Goal: Task Accomplishment & Management: Manage account settings

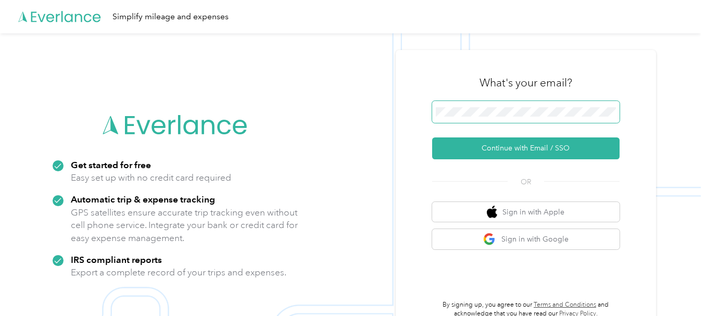
click at [482, 110] on span at bounding box center [525, 112] width 187 height 22
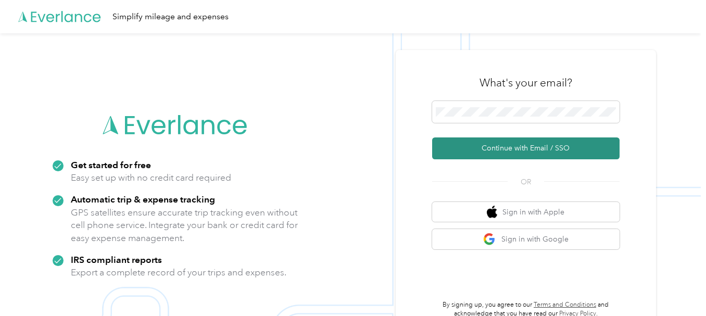
click at [515, 149] on button "Continue with Email / SSO" at bounding box center [525, 148] width 187 height 22
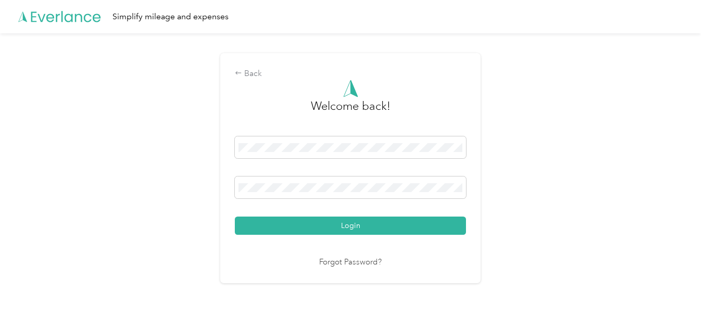
click at [361, 224] on button "Login" at bounding box center [350, 225] width 231 height 18
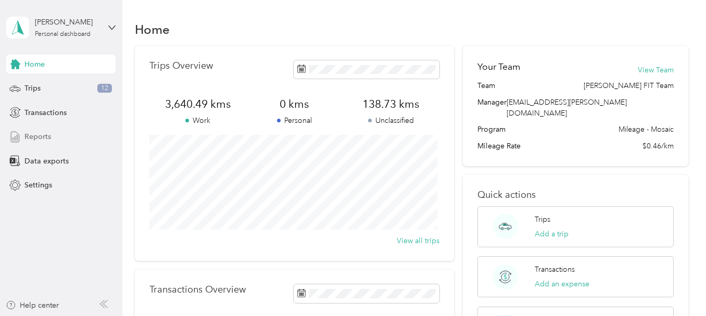
click at [33, 135] on span "Reports" at bounding box center [37, 136] width 27 height 11
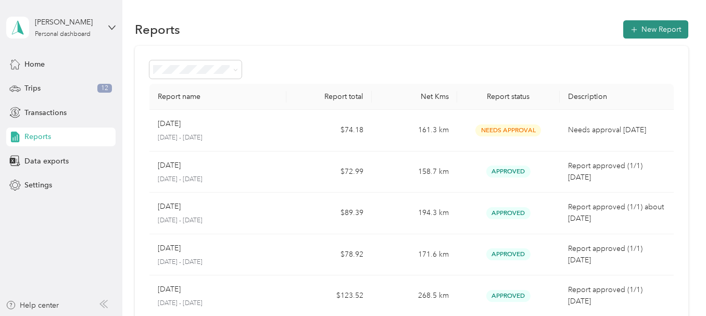
click at [644, 25] on button "New Report" at bounding box center [655, 29] width 65 height 18
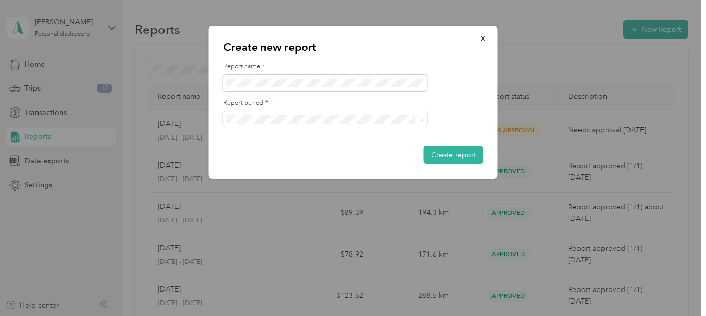
click at [333, 144] on form "Report name * Report period * Create report" at bounding box center [353, 113] width 260 height 102
click at [452, 155] on button "Create report" at bounding box center [453, 155] width 59 height 18
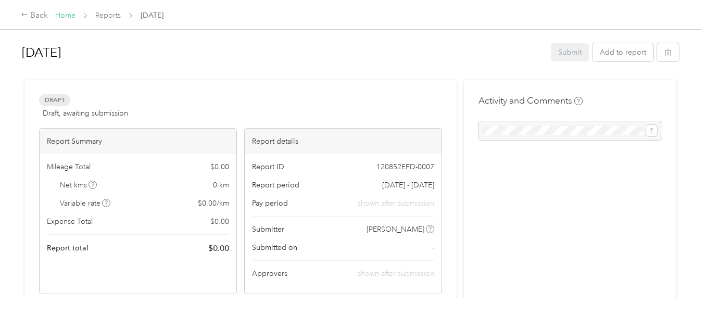
click at [59, 13] on link "Home" at bounding box center [65, 15] width 20 height 9
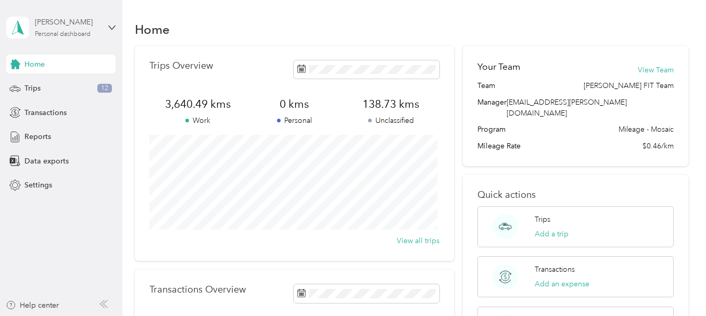
click at [60, 27] on div "[PERSON_NAME]" at bounding box center [67, 22] width 65 height 11
click at [54, 87] on div "Log out" at bounding box center [145, 83] width 263 height 18
